Goal: Task Accomplishment & Management: Manage account settings

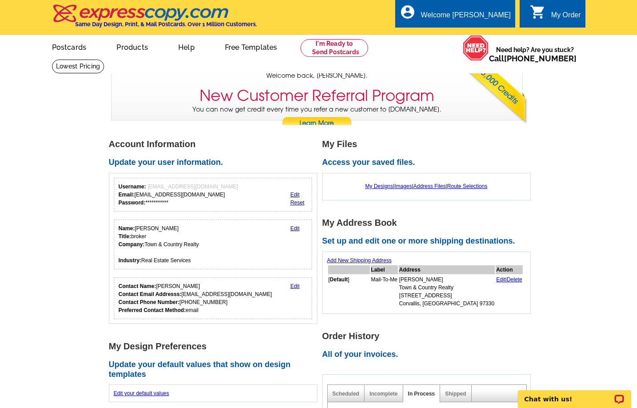
click at [562, 16] on div "My Order" at bounding box center [566, 17] width 30 height 12
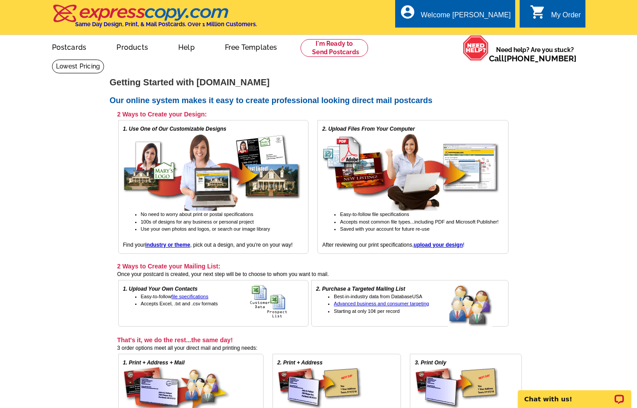
click at [544, 11] on icon "shopping_cart" at bounding box center [538, 12] width 16 height 16
click at [502, 18] on div "Welcome [PERSON_NAME]" at bounding box center [466, 17] width 90 height 12
click at [502, 33] on link "My Account" at bounding box center [489, 34] width 38 height 8
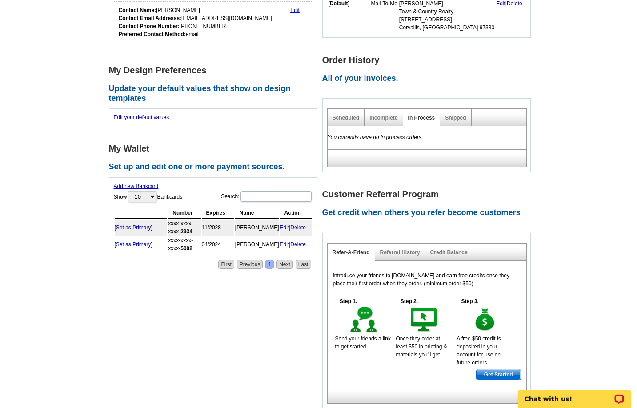
scroll to position [207, 0]
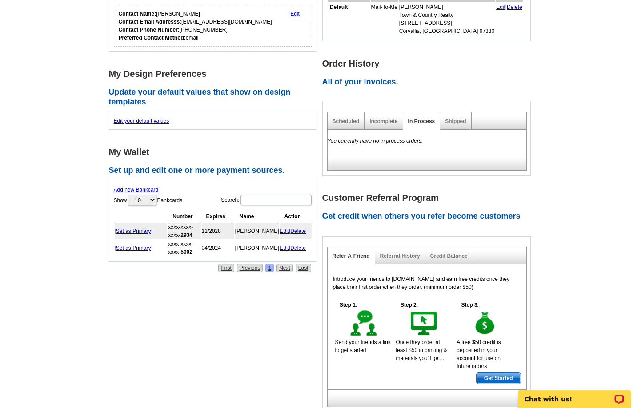
click at [299, 230] on link "Delete" at bounding box center [298, 231] width 16 height 6
click at [298, 230] on link "Delete" at bounding box center [298, 232] width 16 height 6
click at [302, 231] on link "Delete" at bounding box center [298, 232] width 16 height 6
click at [301, 231] on link "Delete" at bounding box center [298, 232] width 16 height 6
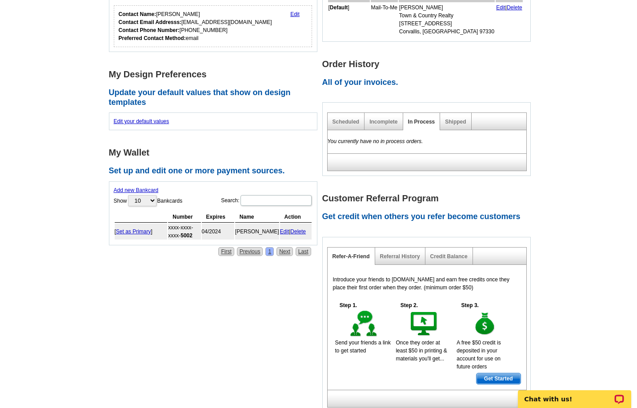
click at [300, 230] on link "Delete" at bounding box center [298, 232] width 16 height 6
click at [304, 233] on link "Delete" at bounding box center [298, 232] width 16 height 6
click at [301, 230] on link "Delete" at bounding box center [298, 232] width 16 height 6
click at [338, 121] on link "Scheduled" at bounding box center [346, 122] width 27 height 6
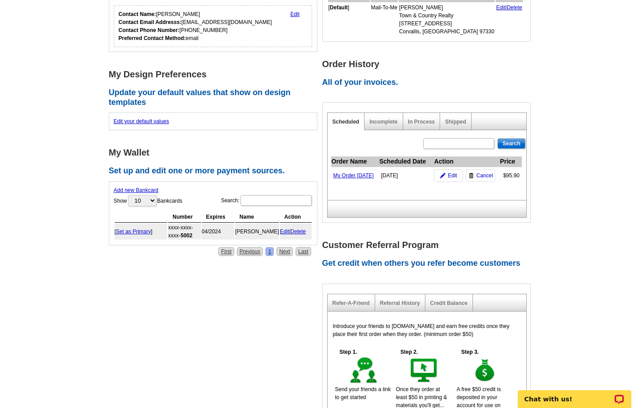
click at [342, 185] on td "My Order [DATE]" at bounding box center [355, 175] width 48 height 17
click at [343, 179] on link "My Order [DATE]" at bounding box center [354, 176] width 40 height 6
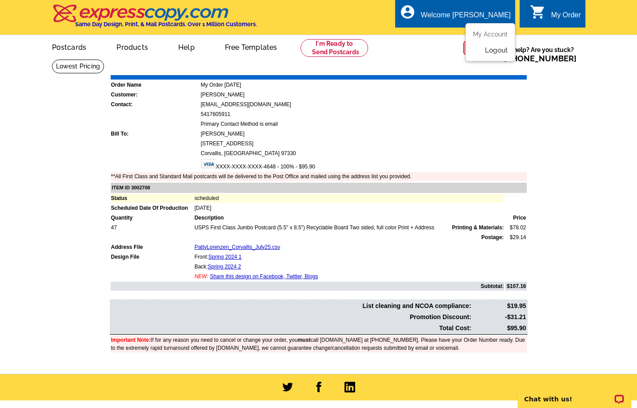
click at [499, 53] on link "Logout" at bounding box center [496, 50] width 23 height 8
